Goal: Task Accomplishment & Management: Manage account settings

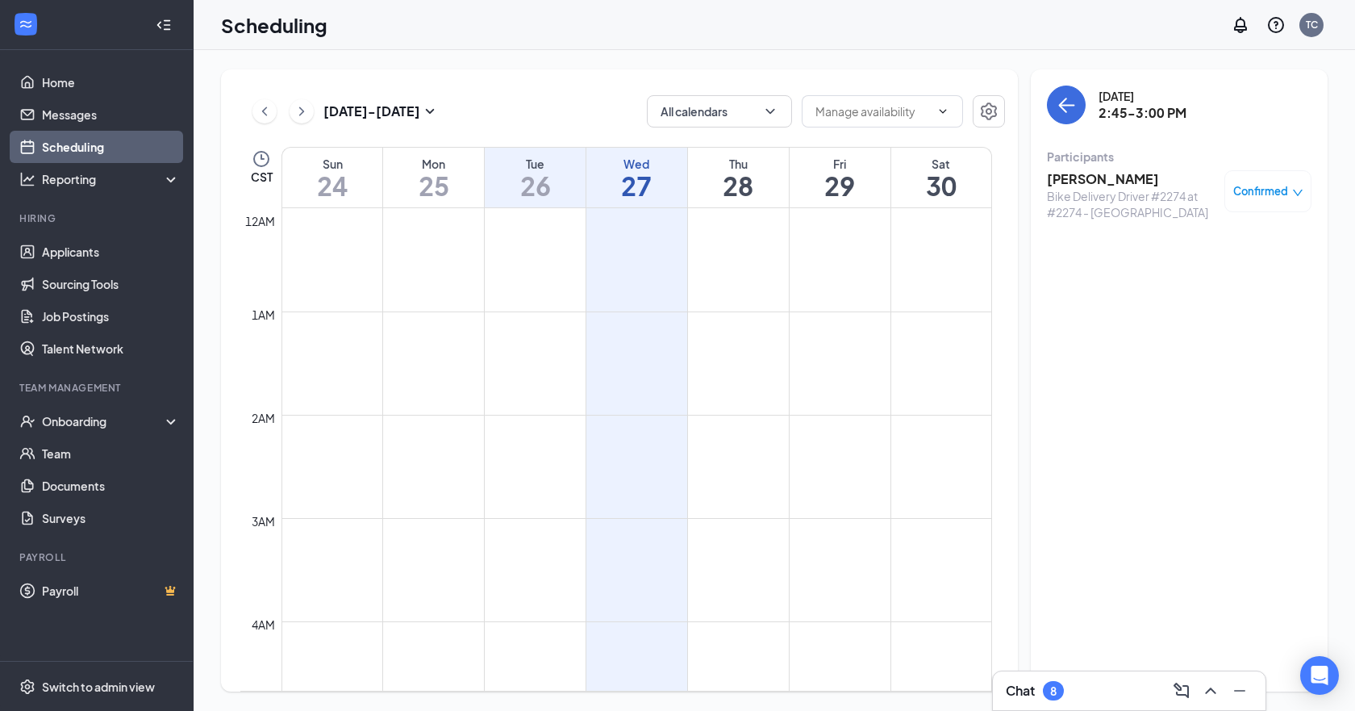
scroll to position [1277, 0]
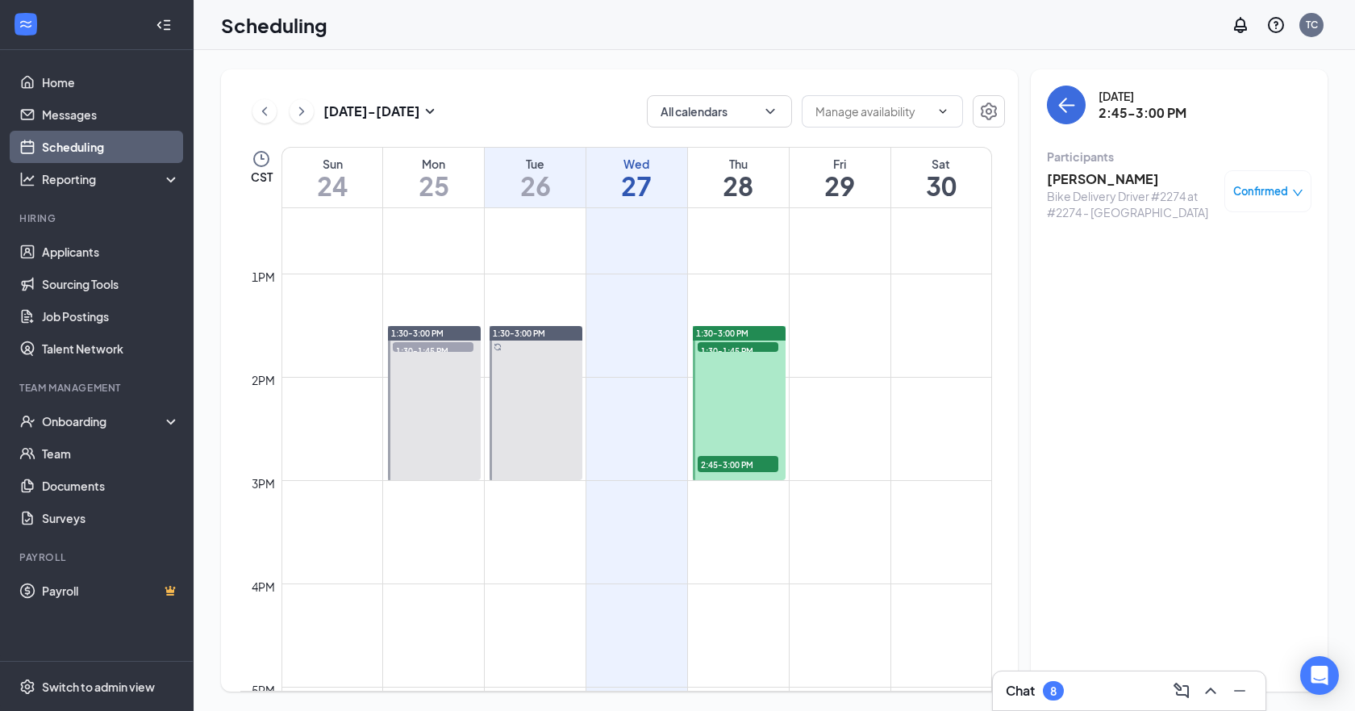
click at [759, 334] on div "1:30-3:00 PM" at bounding box center [739, 333] width 93 height 15
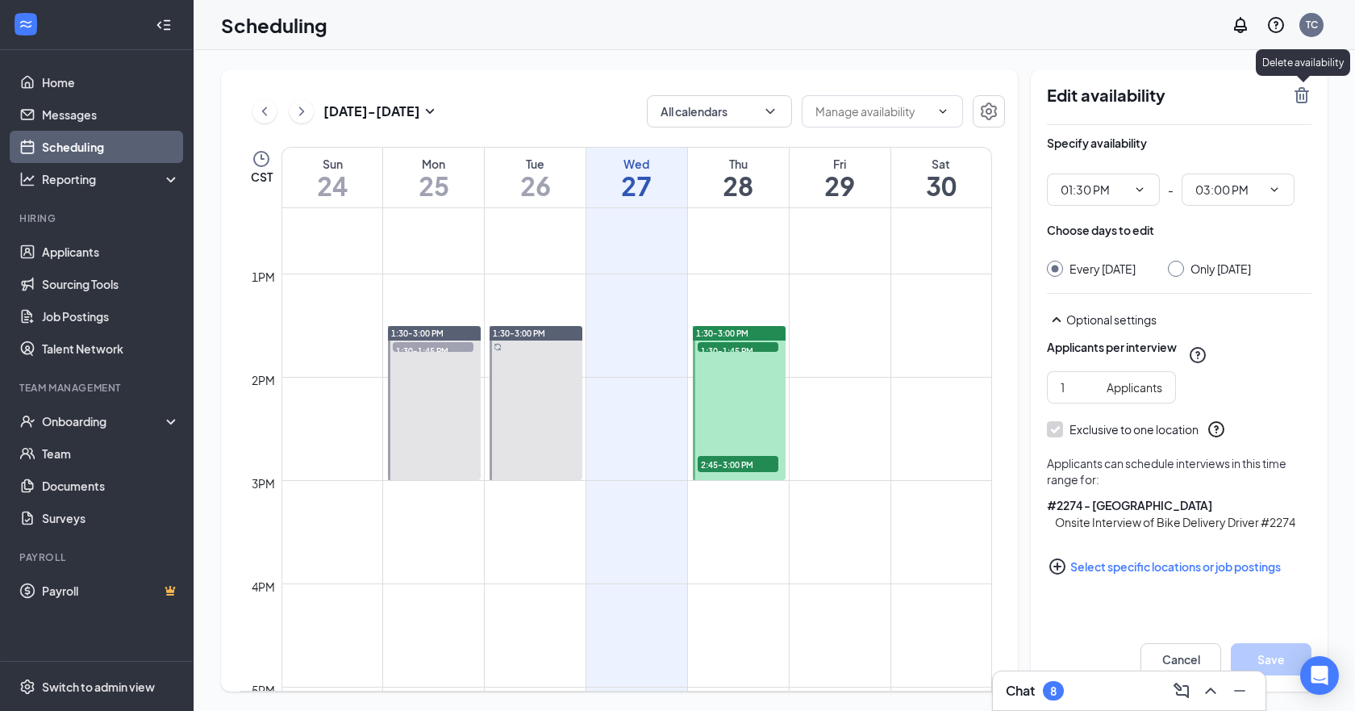
click at [1296, 98] on icon "TrashOutline" at bounding box center [1302, 95] width 15 height 16
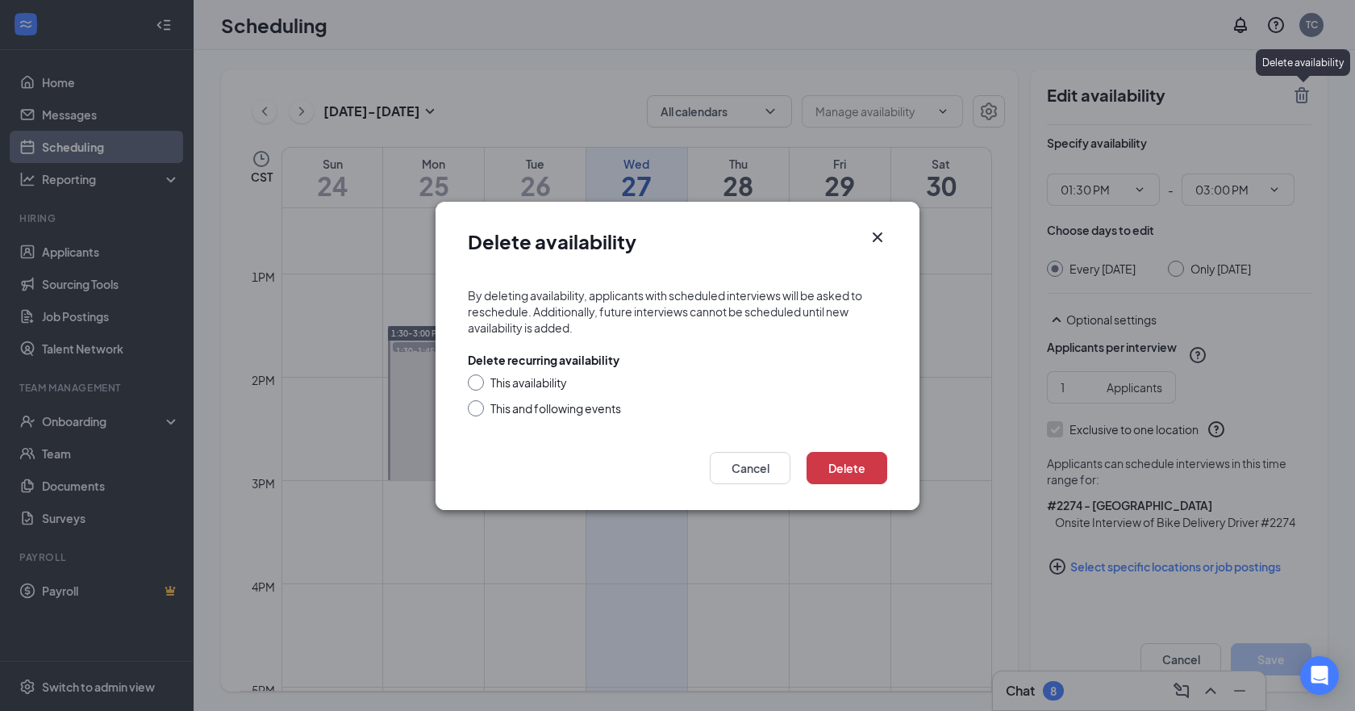
click at [536, 386] on div "This availability" at bounding box center [528, 382] width 77 height 16
click at [479, 386] on input "This availability" at bounding box center [473, 379] width 11 height 11
radio input "true"
click at [842, 472] on button "Delete" at bounding box center [847, 468] width 81 height 32
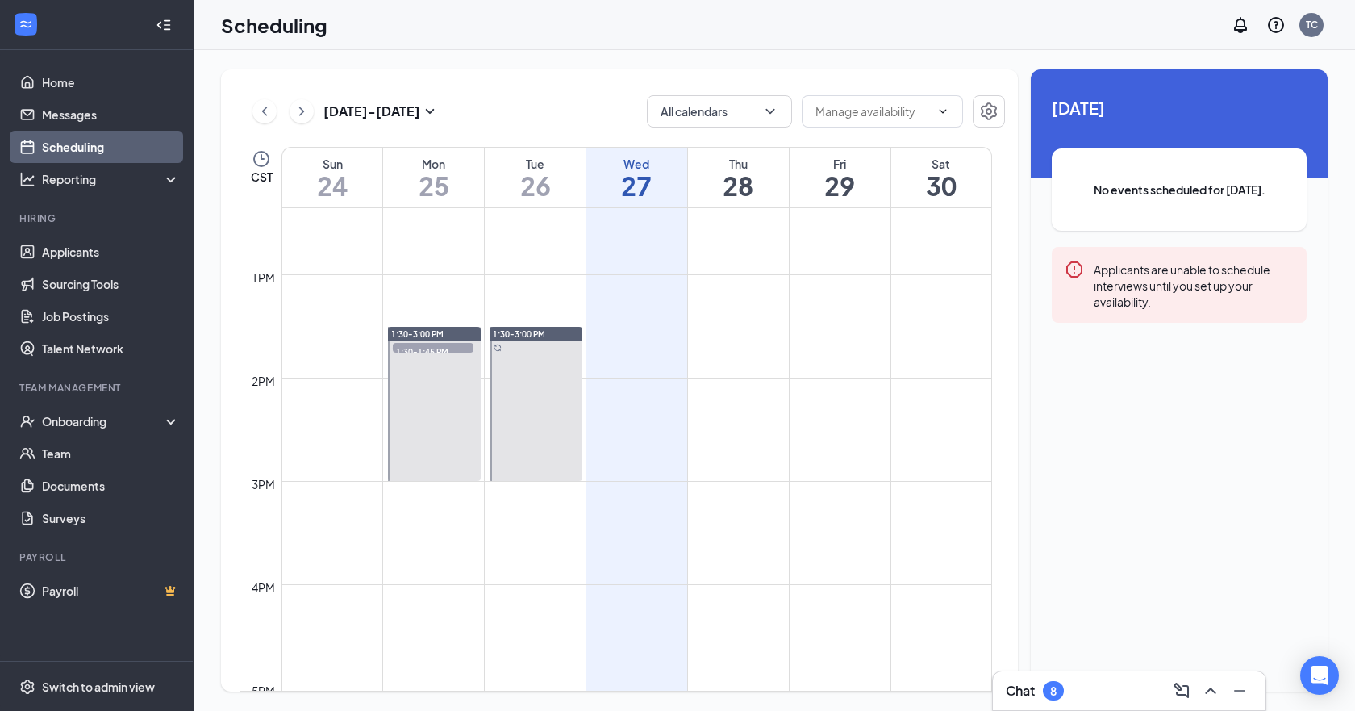
scroll to position [1277, 0]
click at [309, 109] on icon "ChevronRight" at bounding box center [302, 111] width 16 height 19
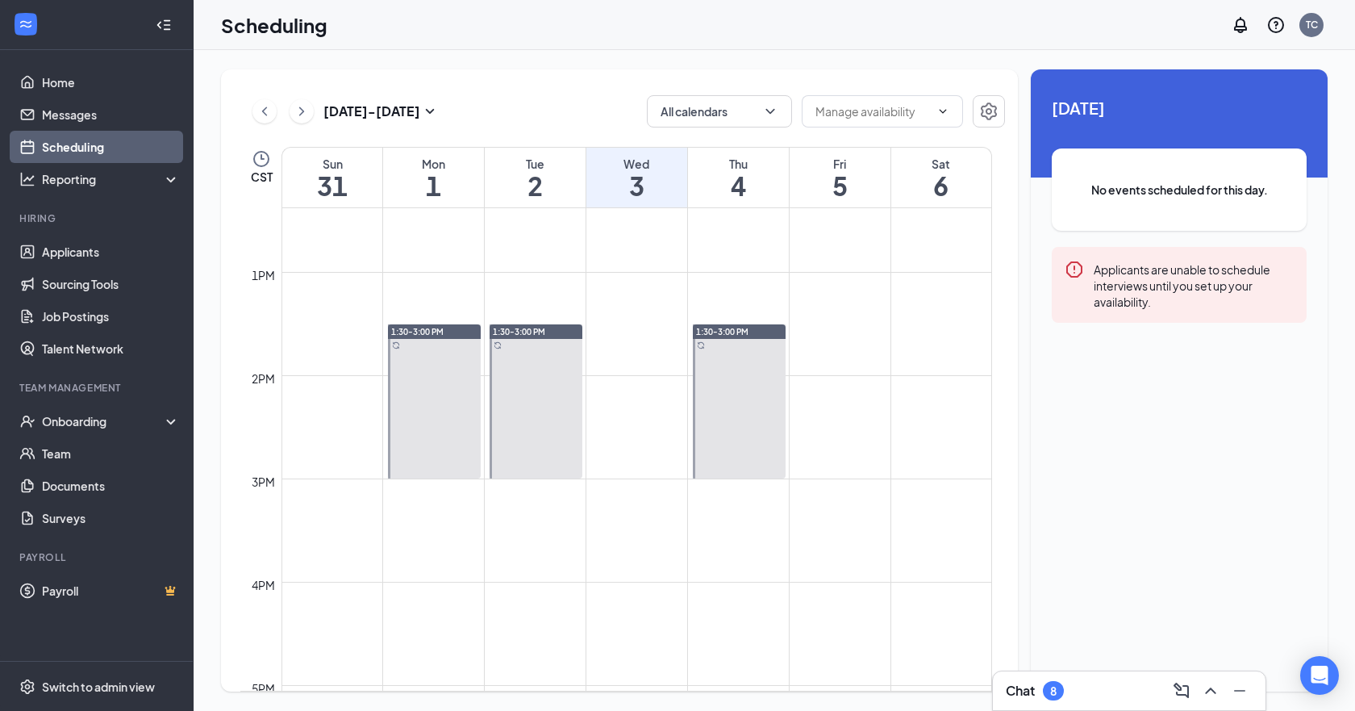
scroll to position [1277, 0]
